Goal: Task Accomplishment & Management: Complete application form

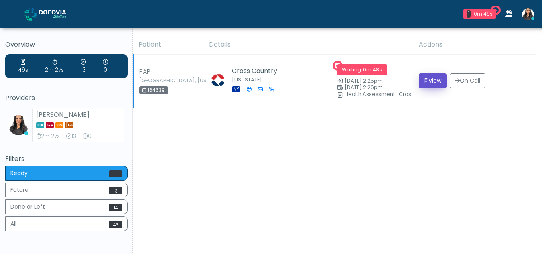
click at [433, 82] on button "View" at bounding box center [433, 80] width 28 height 15
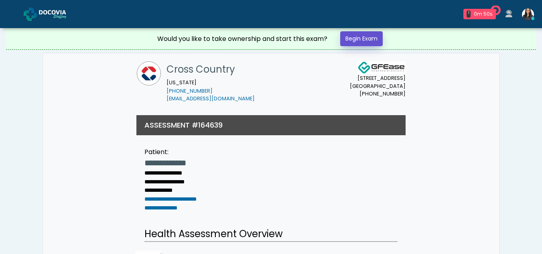
click at [356, 41] on link "Begin Exam" at bounding box center [361, 38] width 43 height 15
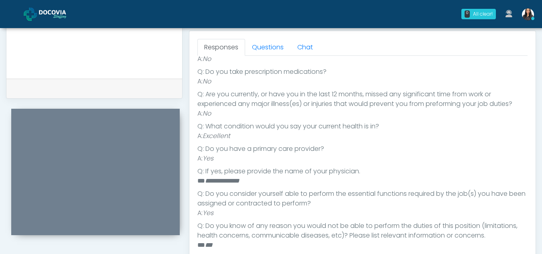
scroll to position [288, 0]
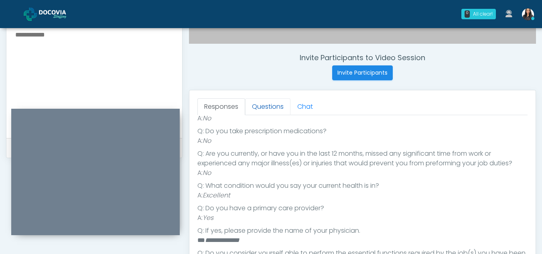
click at [268, 111] on link "Questions" at bounding box center [267, 106] width 45 height 17
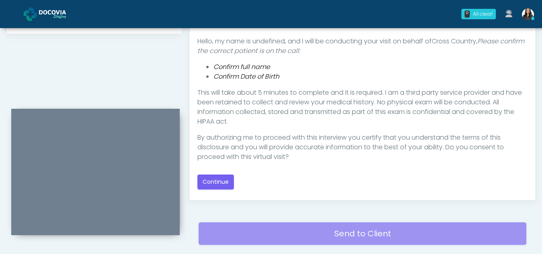
scroll to position [422, 0]
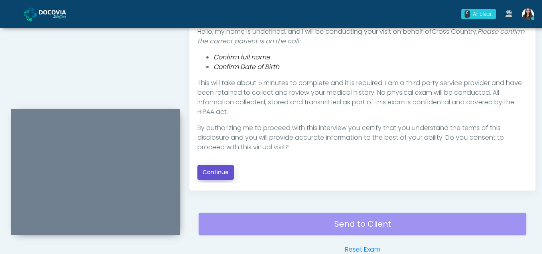
click at [219, 169] on button "Continue" at bounding box center [215, 172] width 37 height 15
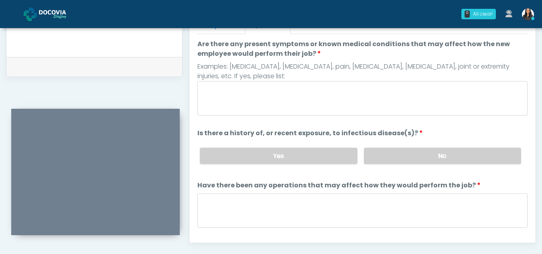
scroll to position [368, 0]
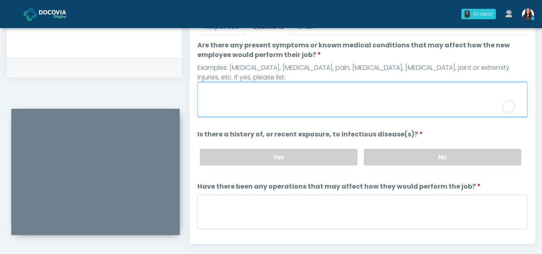
click at [281, 110] on textarea "Are there any present symptoms or known medical conditions that may affect how …" at bounding box center [362, 99] width 330 height 35
type textarea "**"
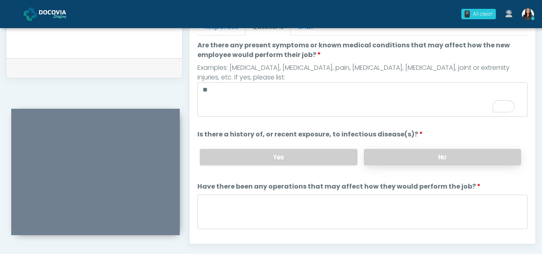
click at [454, 150] on label "No" at bounding box center [442, 157] width 157 height 16
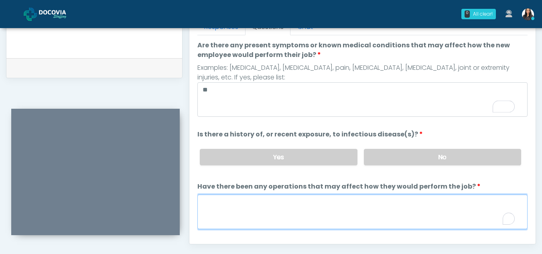
click at [257, 207] on textarea "Have there been any operations that may affect how they would perform the job?" at bounding box center [362, 212] width 330 height 35
type textarea "**"
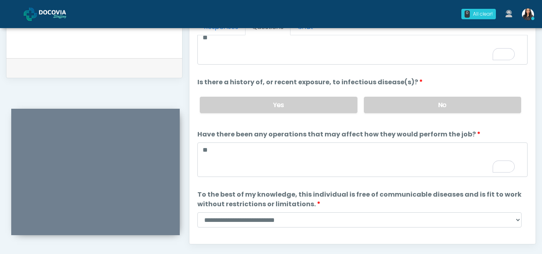
scroll to position [69, 0]
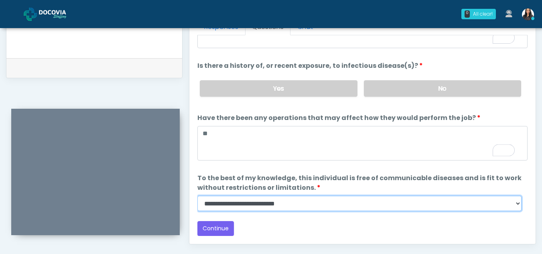
click at [518, 208] on select "**********" at bounding box center [359, 203] width 324 height 15
select select "******"
click at [197, 196] on select "**********" at bounding box center [359, 203] width 324 height 15
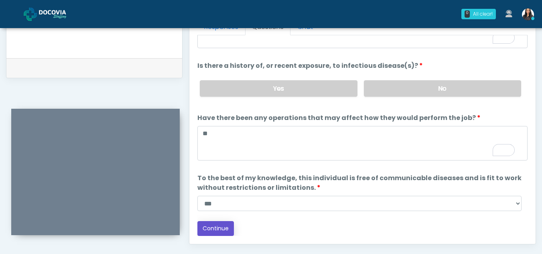
click at [223, 227] on button "Continue" at bounding box center [215, 228] width 37 height 15
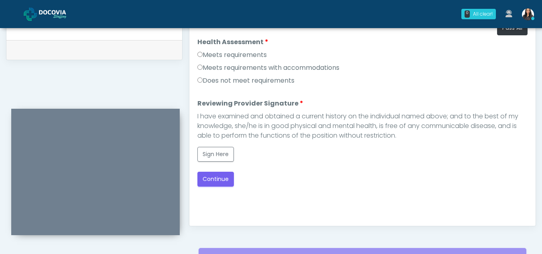
scroll to position [385, 0]
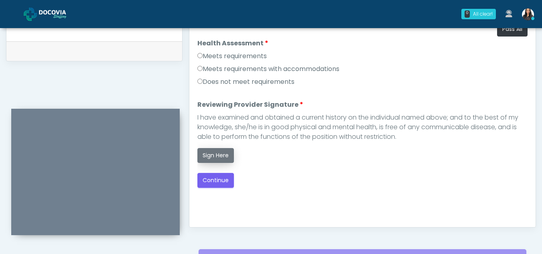
click at [211, 154] on button "Sign Here" at bounding box center [215, 155] width 37 height 15
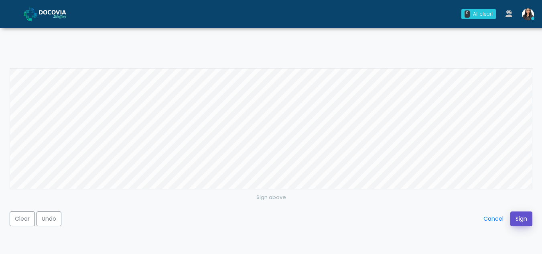
click at [519, 221] on button "Sign" at bounding box center [521, 218] width 22 height 15
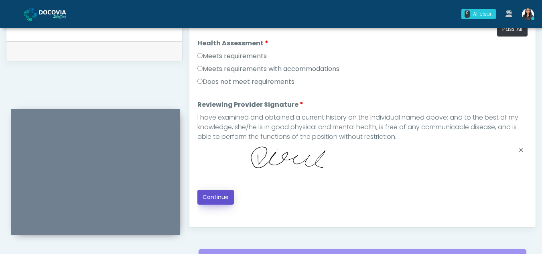
click at [219, 196] on button "Continue" at bounding box center [215, 197] width 37 height 15
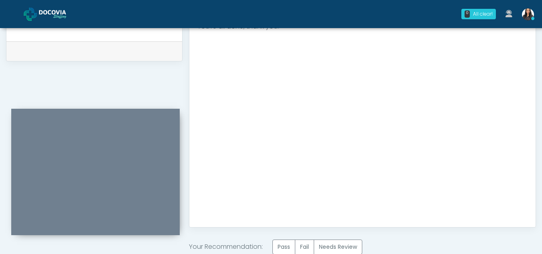
scroll to position [481, 0]
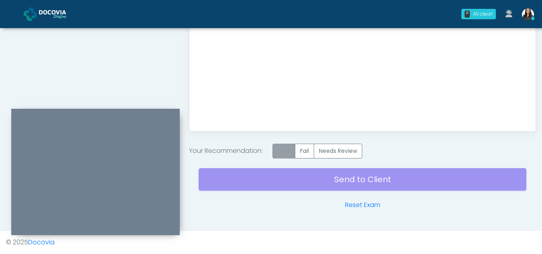
click at [286, 153] on label "Pass" at bounding box center [283, 151] width 23 height 15
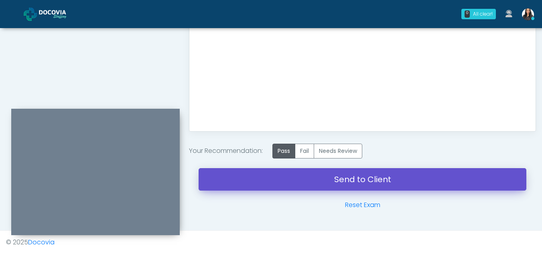
click at [368, 183] on link "Send to Client" at bounding box center [363, 179] width 328 height 22
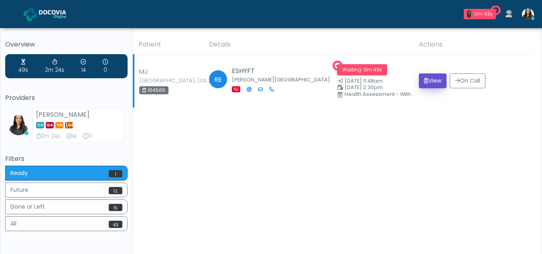
click at [430, 83] on button "View" at bounding box center [433, 80] width 28 height 15
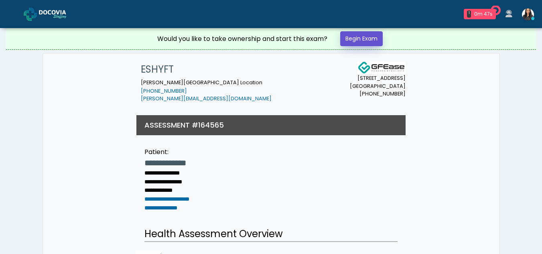
click at [370, 41] on link "Begin Exam" at bounding box center [361, 38] width 43 height 15
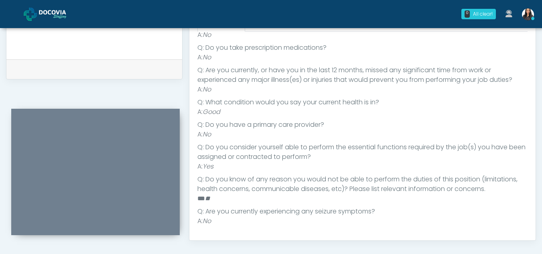
scroll to position [282, 0]
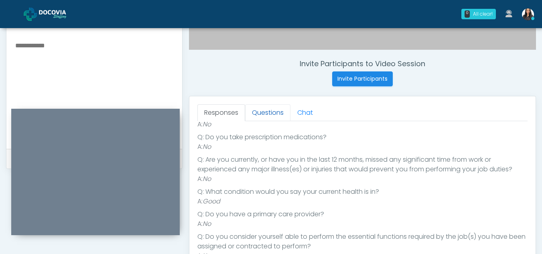
click at [273, 109] on link "Questions" at bounding box center [267, 112] width 45 height 17
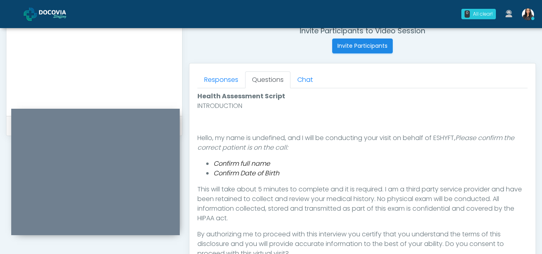
scroll to position [299, 0]
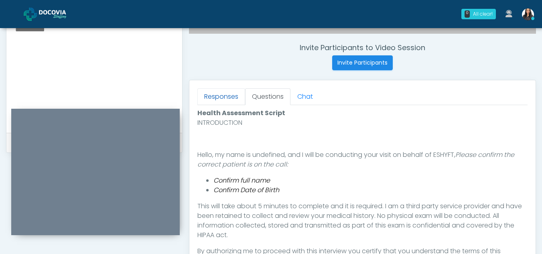
click at [225, 102] on link "Responses" at bounding box center [221, 96] width 48 height 17
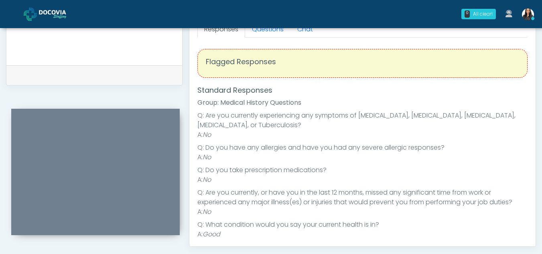
scroll to position [365, 0]
click at [276, 33] on link "Questions" at bounding box center [267, 30] width 45 height 17
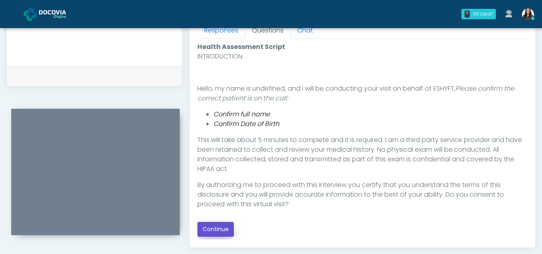
click at [218, 230] on button "Continue" at bounding box center [215, 229] width 37 height 15
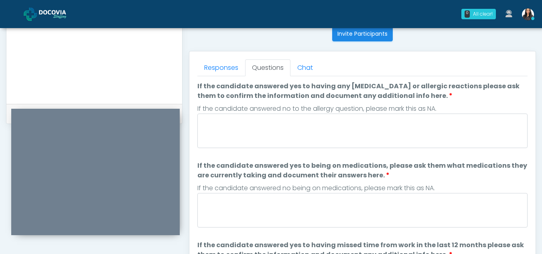
scroll to position [324, 0]
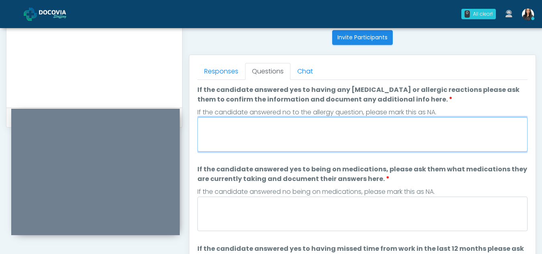
click at [295, 130] on textarea "If the candidate answered yes to having any allergies or allergic reactions ple…" at bounding box center [362, 134] width 330 height 35
type textarea "**"
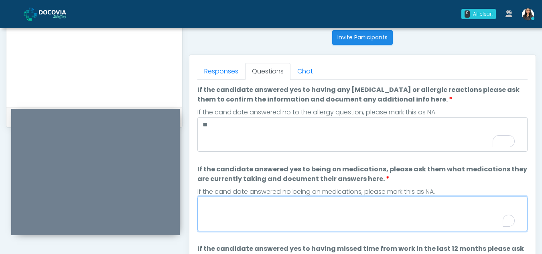
click at [285, 215] on textarea "If the candidate answered yes to being on medications, please ask them what med…" at bounding box center [362, 214] width 330 height 35
